Goal: Task Accomplishment & Management: Use online tool/utility

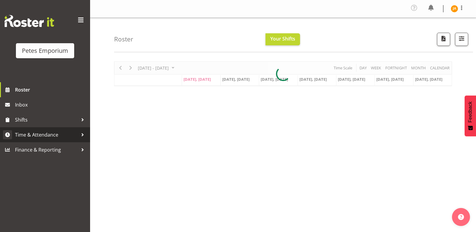
click at [49, 138] on span "Time & Attendance" at bounding box center [46, 134] width 63 height 9
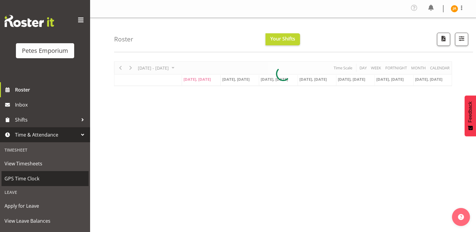
click at [35, 177] on span "GPS Time Clock" at bounding box center [45, 178] width 81 height 9
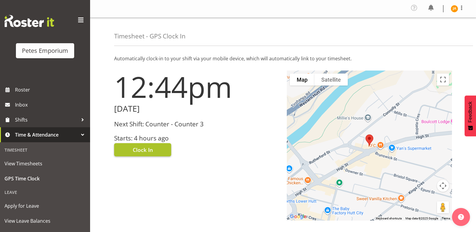
click at [155, 146] on button "Clock In" at bounding box center [142, 149] width 57 height 13
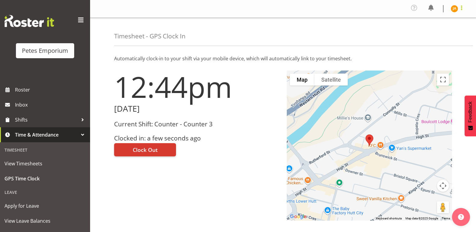
click at [458, 10] on span at bounding box center [461, 7] width 7 height 7
click at [437, 33] on link "Log Out" at bounding box center [436, 33] width 58 height 11
